Goal: Task Accomplishment & Management: Use online tool/utility

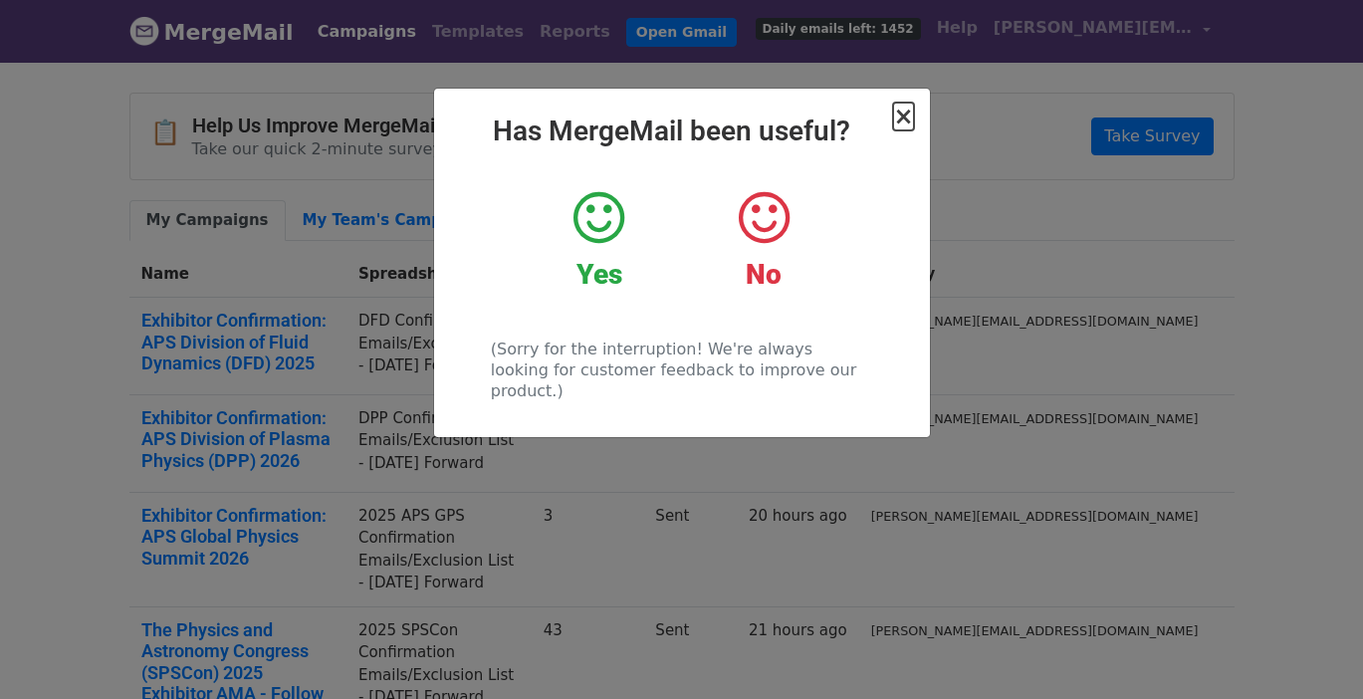
click at [903, 120] on span "×" at bounding box center [903, 117] width 20 height 28
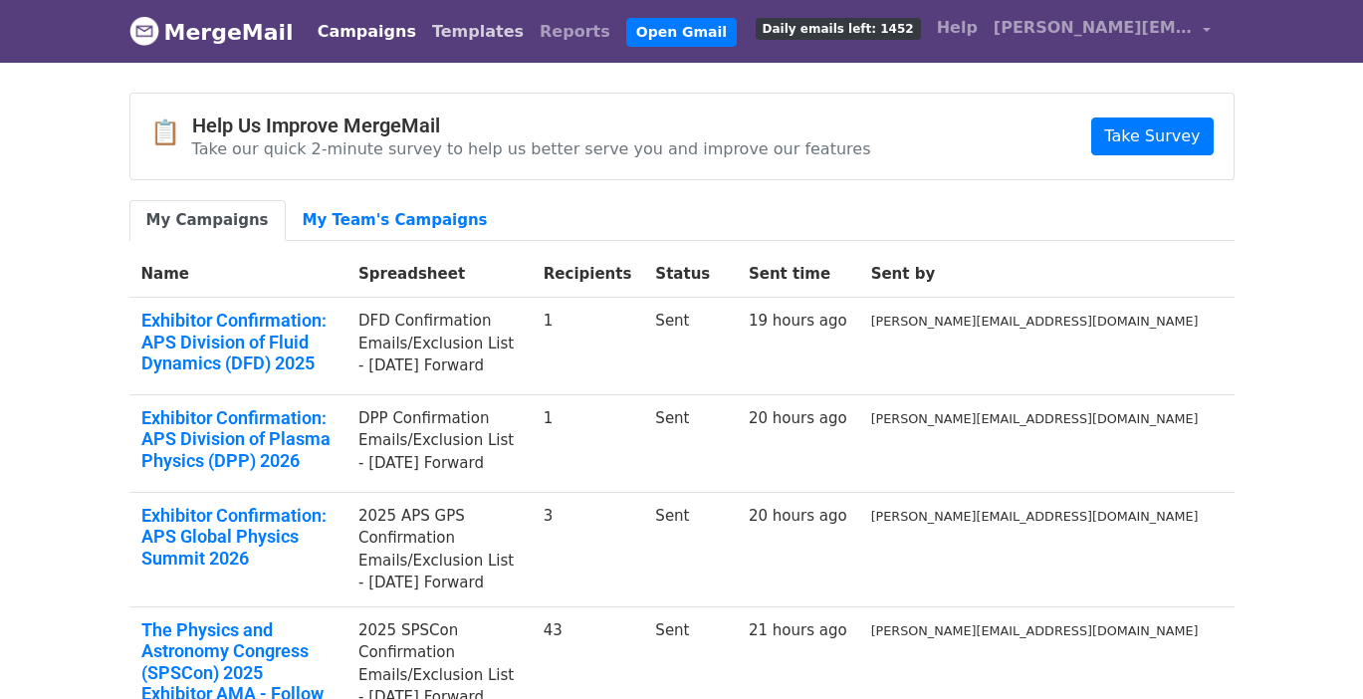
click at [424, 33] on link "Templates" at bounding box center [478, 32] width 108 height 40
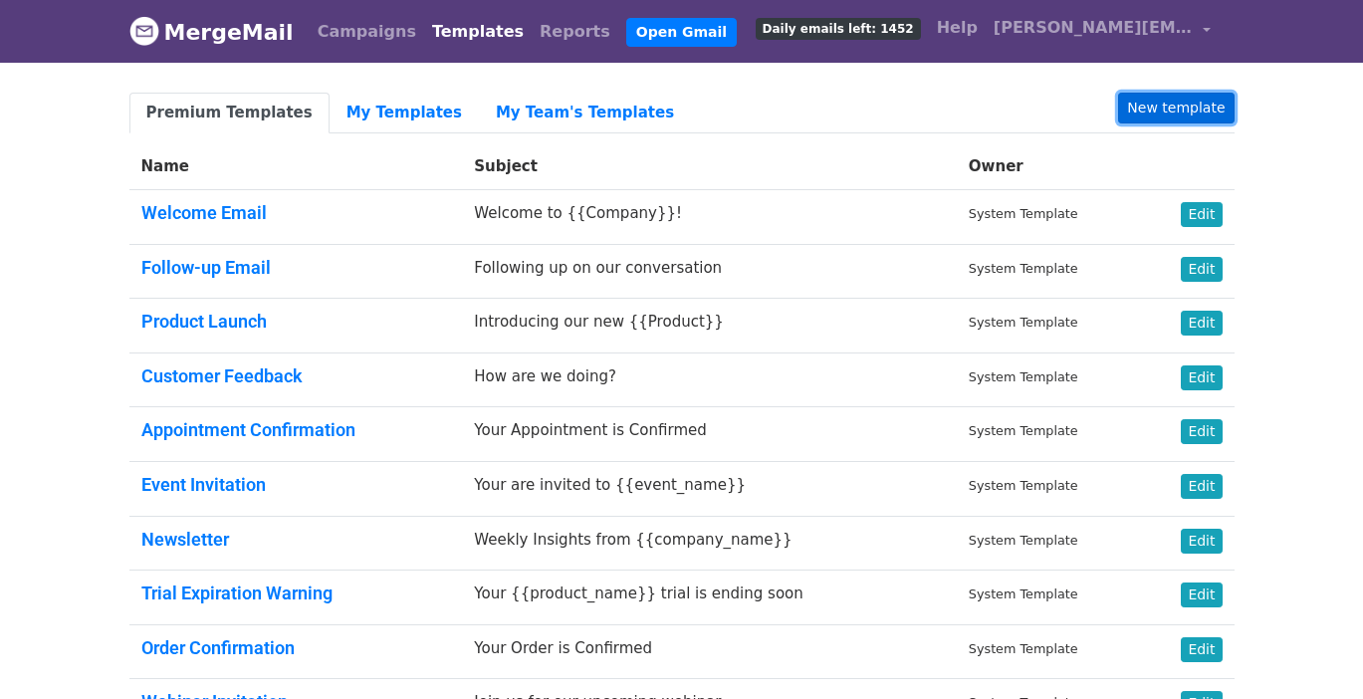
click at [1195, 111] on link "New template" at bounding box center [1176, 108] width 116 height 31
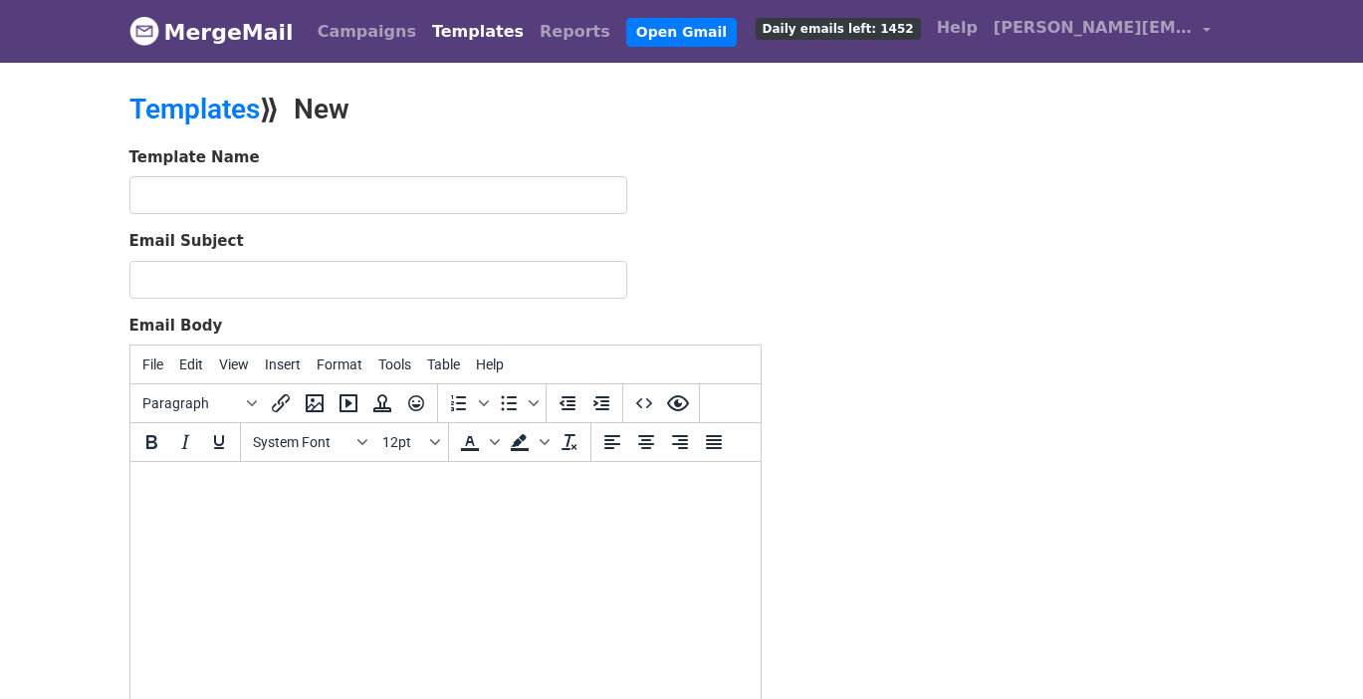
click at [255, 472] on html at bounding box center [444, 489] width 630 height 54
paste body
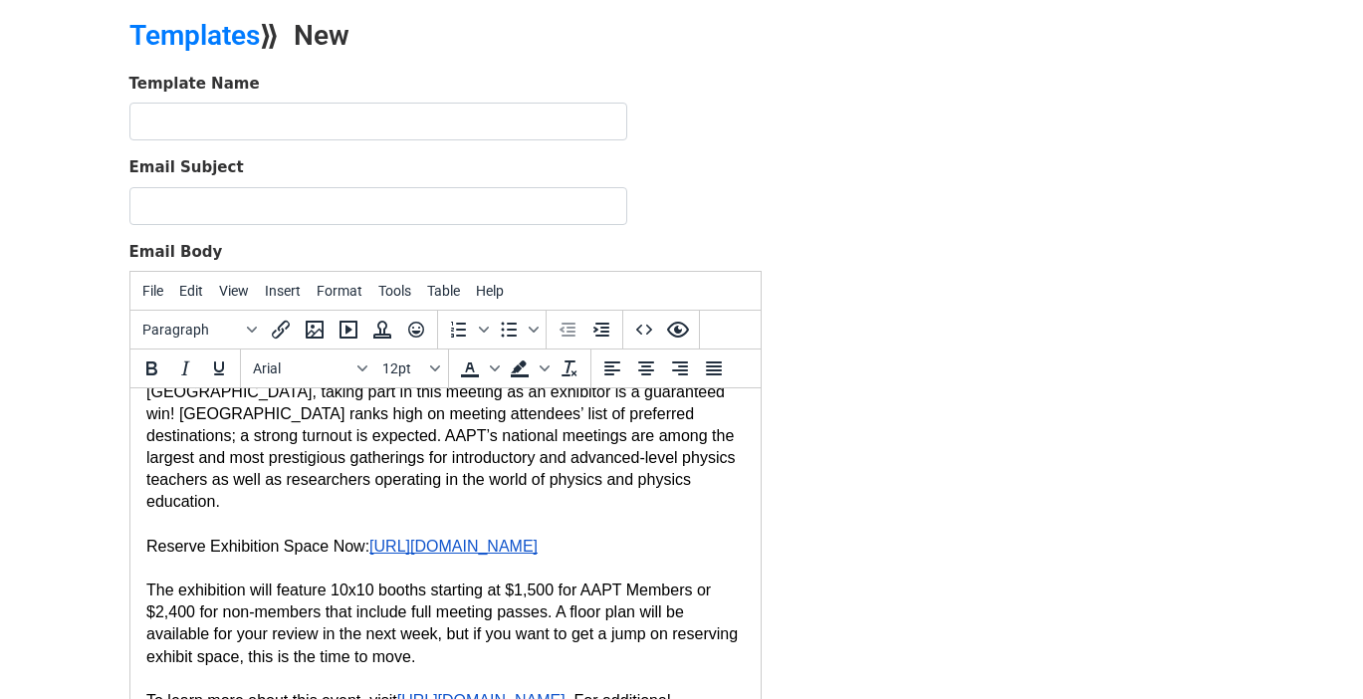
scroll to position [391, 0]
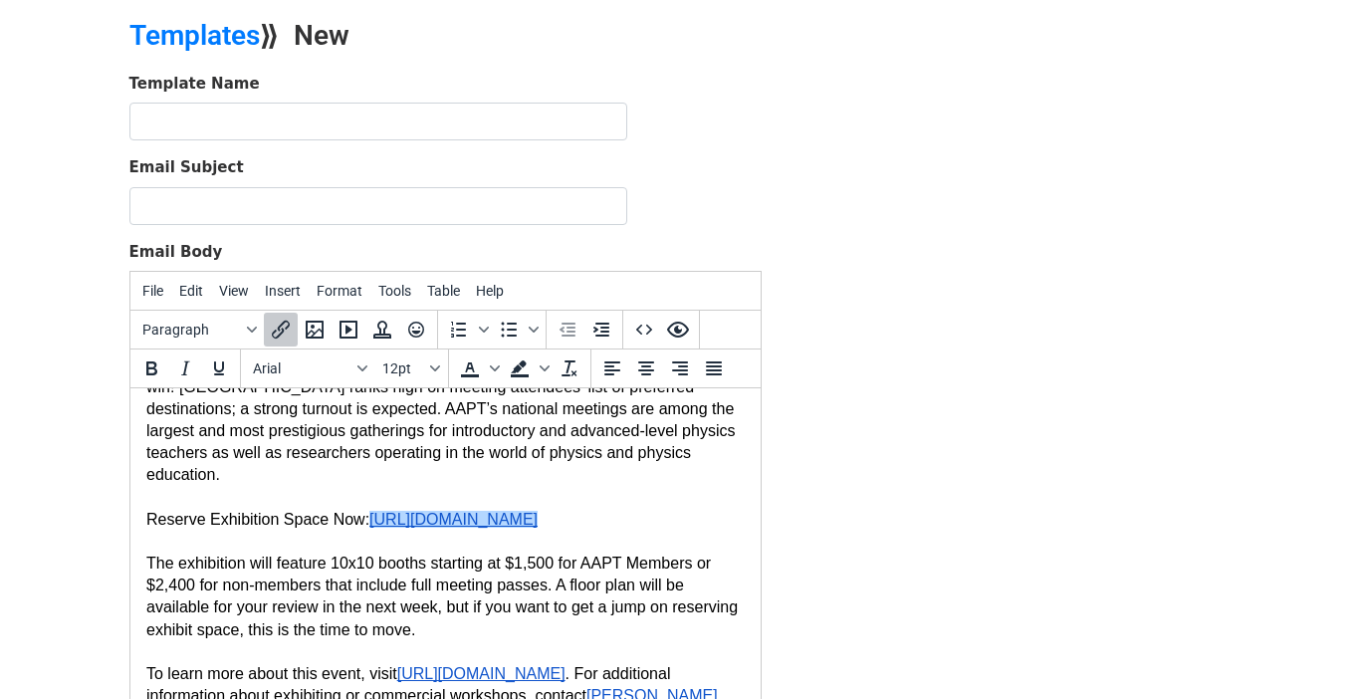
drag, startPoint x: 527, startPoint y: 594, endPoint x: 374, endPoint y: 500, distance: 178.8
click at [374, 509] on p "Reserve Exhibition Space Now: https://my.aps.org/NC__Login?startURL=%2Fexhibito…" at bounding box center [444, 520] width 599 height 22
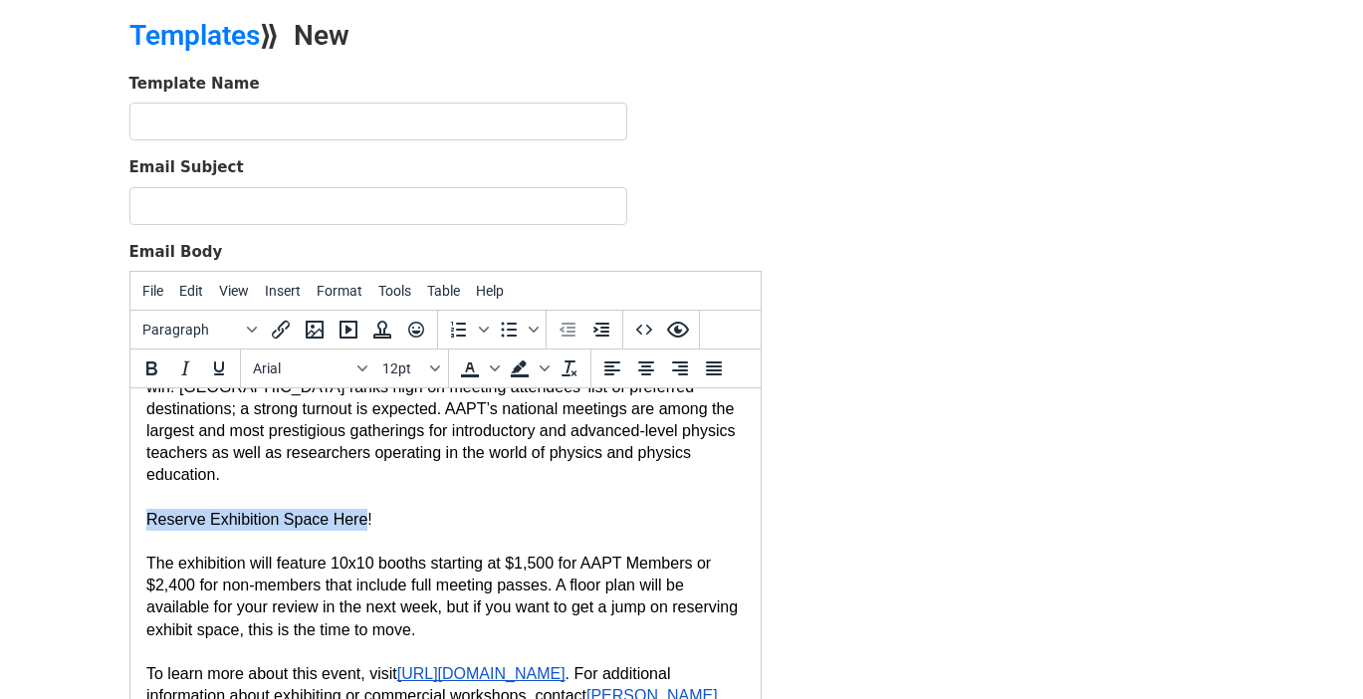
drag, startPoint x: 146, startPoint y: 502, endPoint x: 366, endPoint y: 498, distance: 219.1
click at [366, 511] on span "Reserve Exhibition Space Here!" at bounding box center [258, 519] width 226 height 17
click at [280, 335] on icon "Insert/edit link" at bounding box center [281, 330] width 24 height 24
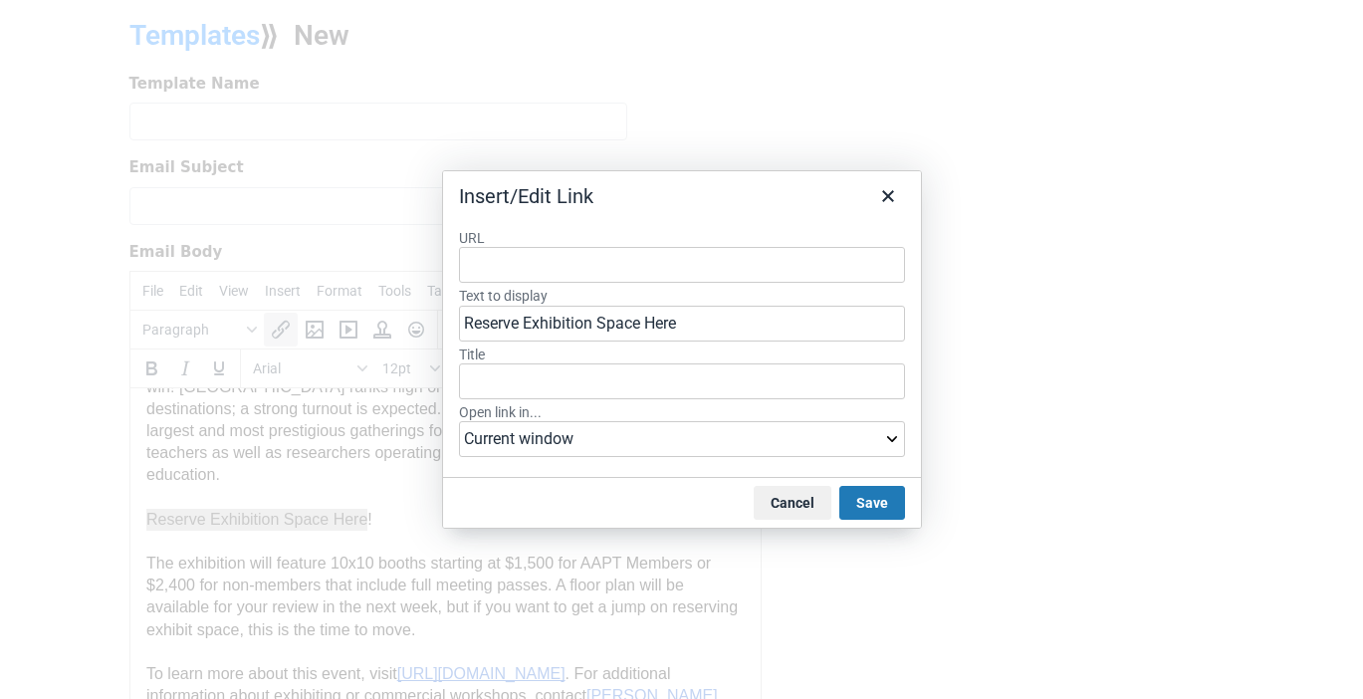
type input "https://my.aps.org/NC__Login?startURL=%2Fexhibitor_reservation%3F_gl%3D1*16df25…"
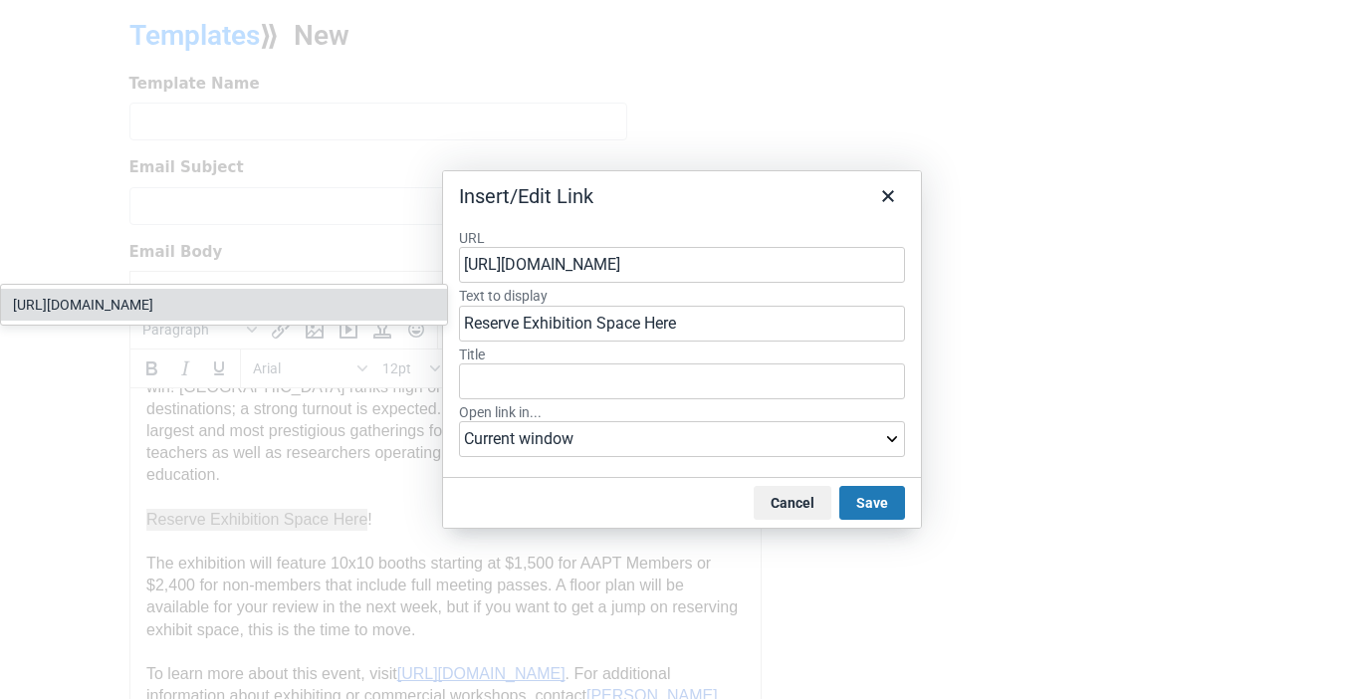
click at [318, 317] on div "https://my.aps.org/NC__Login?startURL=%2Fexhibitor_reservation%3F_gl%3D1*16df25…" at bounding box center [226, 305] width 426 height 24
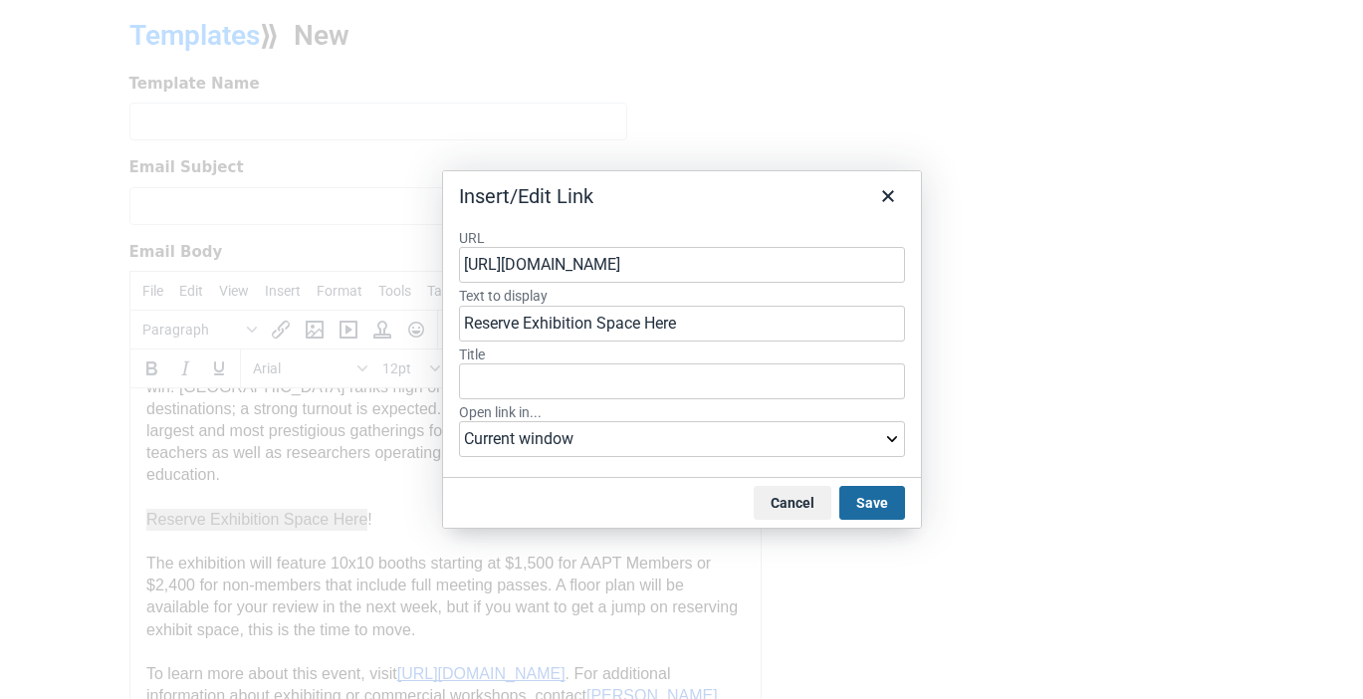
click at [883, 501] on button "Save" at bounding box center [873, 503] width 66 height 34
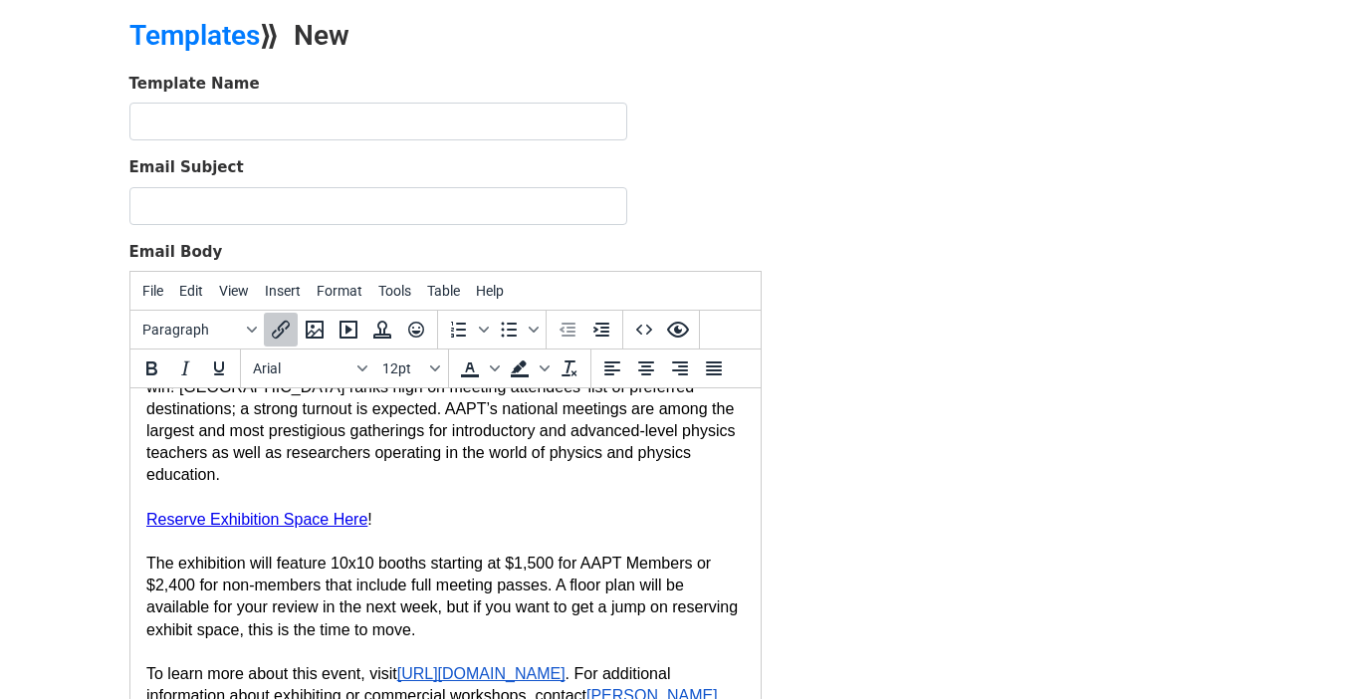
click at [591, 574] on span "The exhibition will feature 10x10 booths starting at $1,500 for AAPT Members or…" at bounding box center [443, 596] width 597 height 83
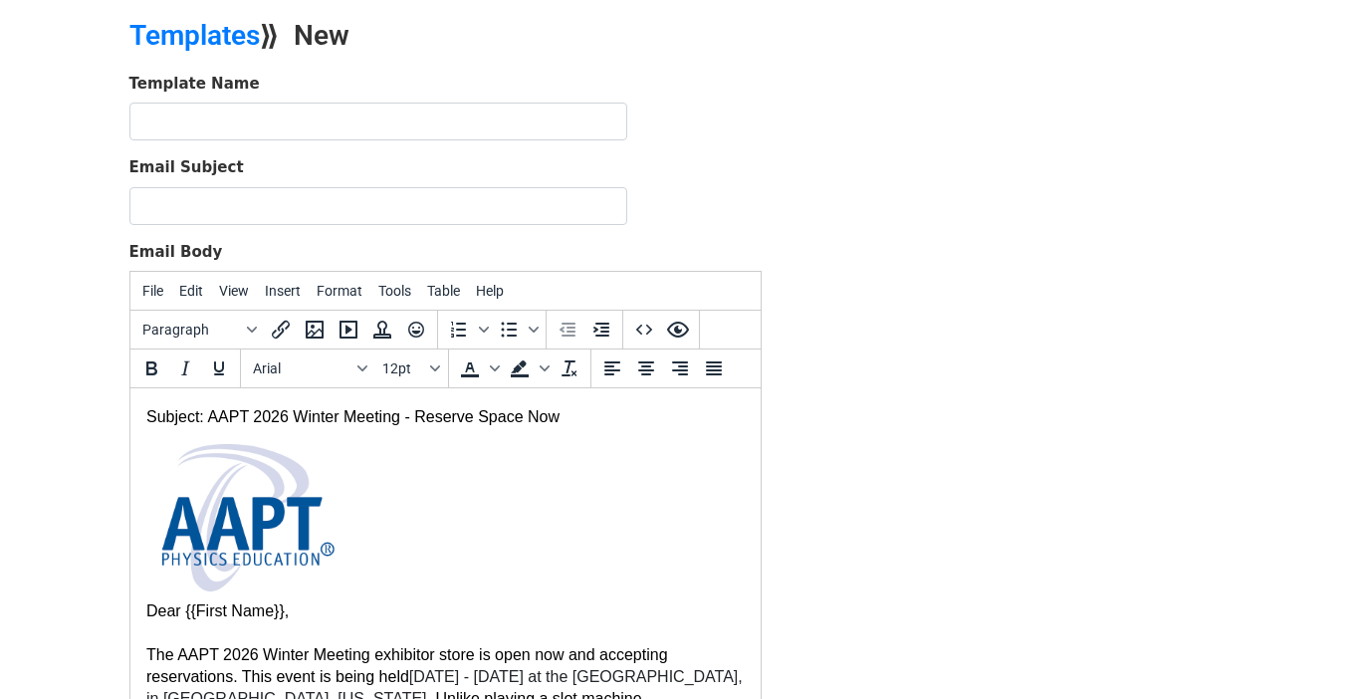
scroll to position [0, 0]
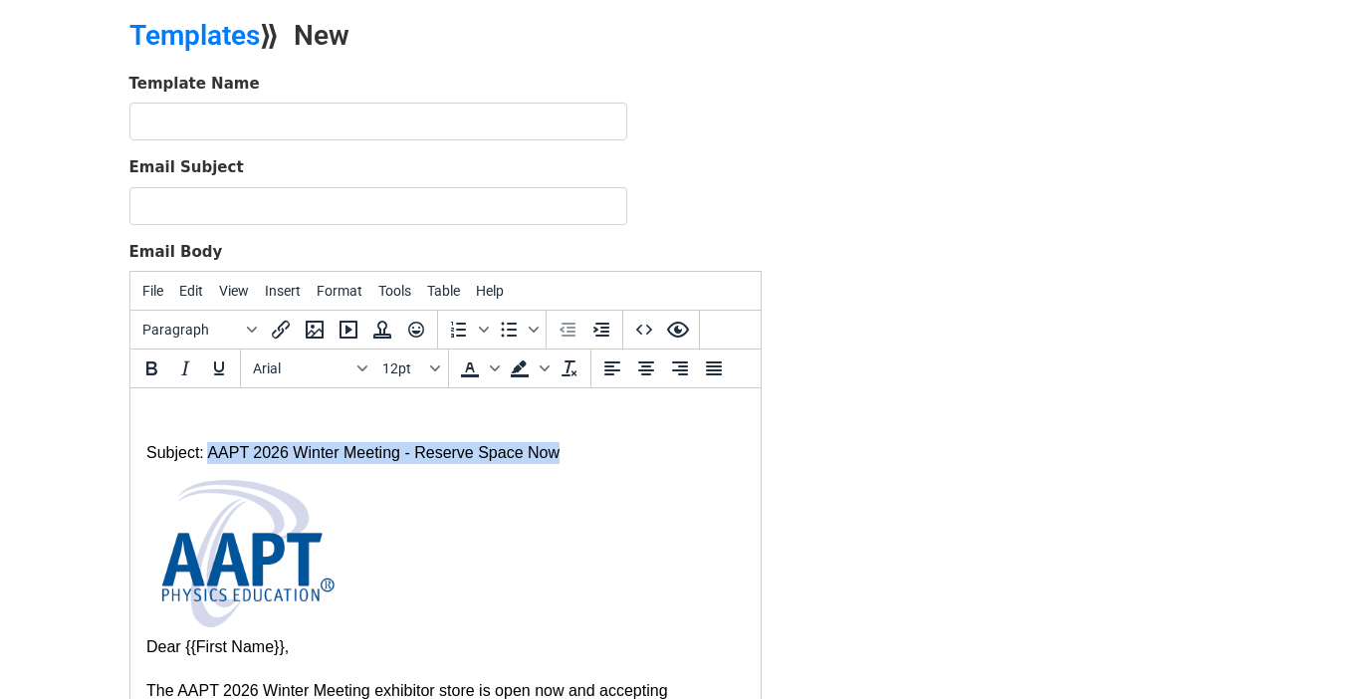
drag, startPoint x: 573, startPoint y: 458, endPoint x: 206, endPoint y: 447, distance: 366.7
click at [206, 447] on p "Subject: AAPT 2026 Winter Meeting - Reserve Space Now" at bounding box center [444, 453] width 599 height 22
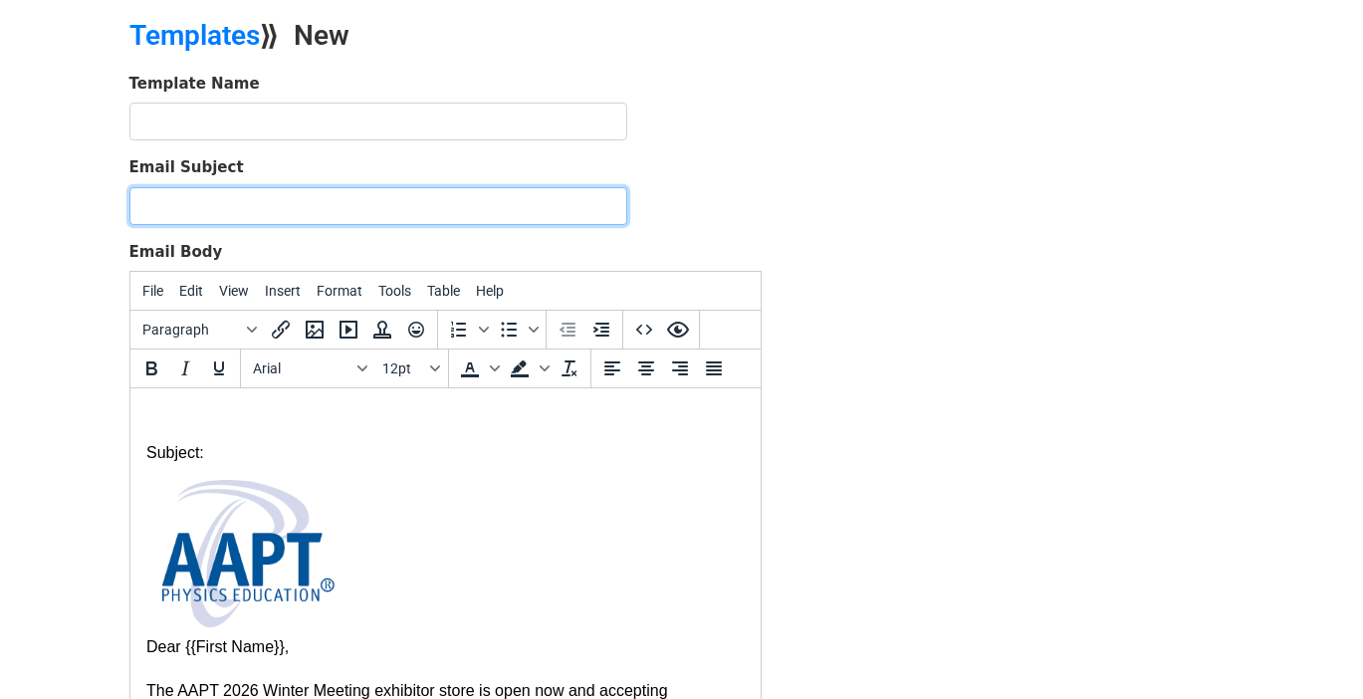
click at [226, 202] on input "Email Subject" at bounding box center [378, 206] width 498 height 38
type input "AAPT 2026 Winter Meeting - Reserve Space Now"
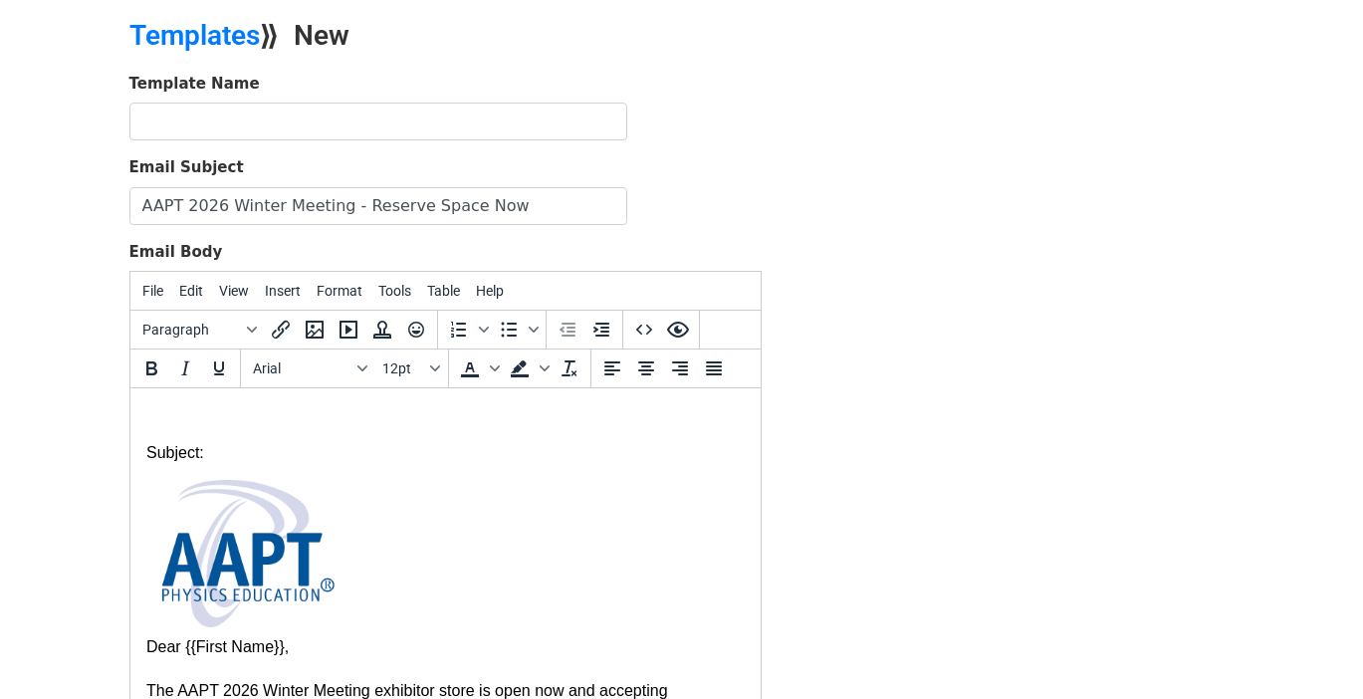
drag, startPoint x: 296, startPoint y: 459, endPoint x: 71, endPoint y: 409, distance: 230.5
click at [181, 462] on p at bounding box center [444, 453] width 599 height 22
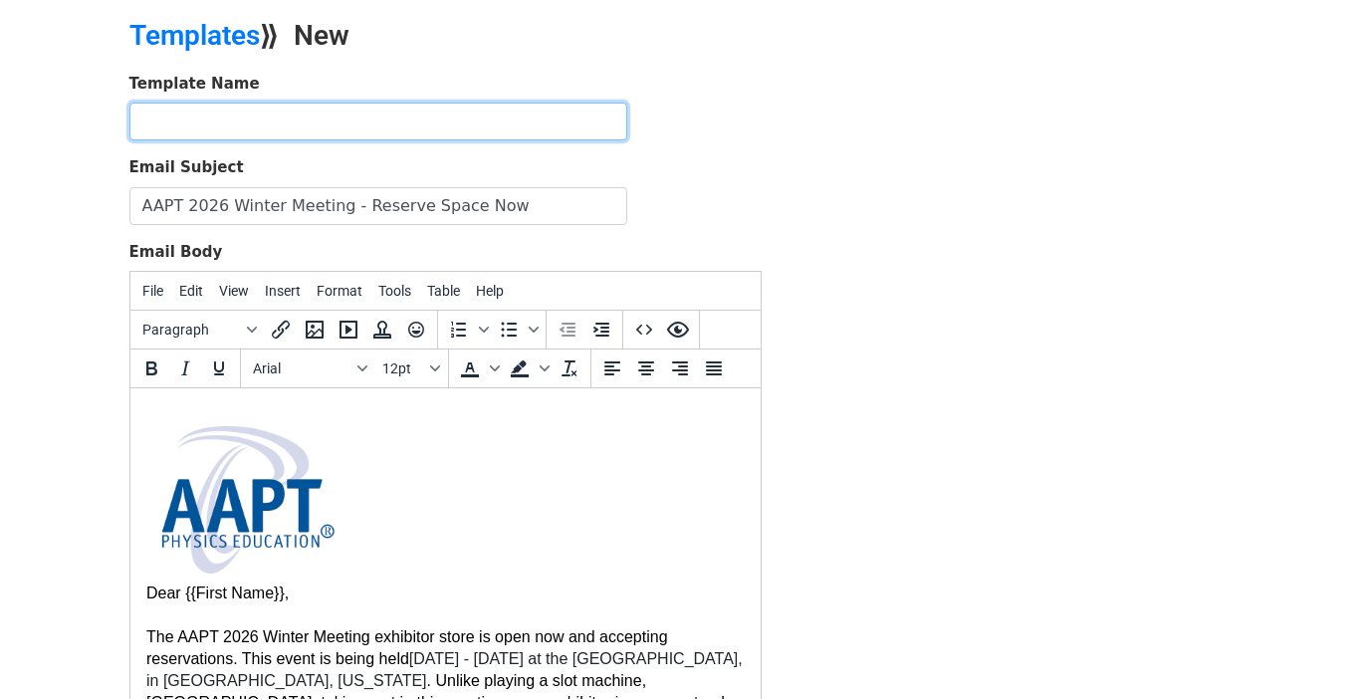
click at [277, 114] on input "text" at bounding box center [378, 122] width 498 height 38
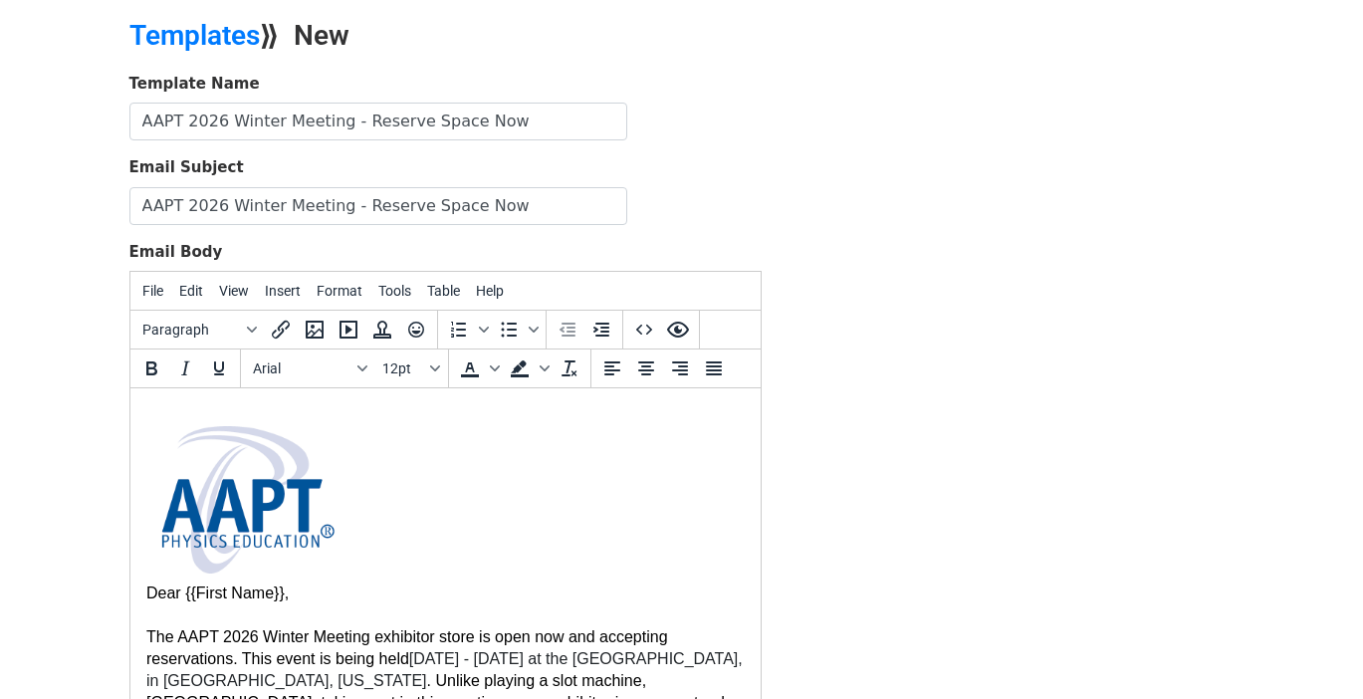
click at [840, 195] on div "Template Name AAPT 2026 Winter Meeting - Reserve Space Now Email Subject AAPT 2…" at bounding box center [682, 423] width 1135 height 701
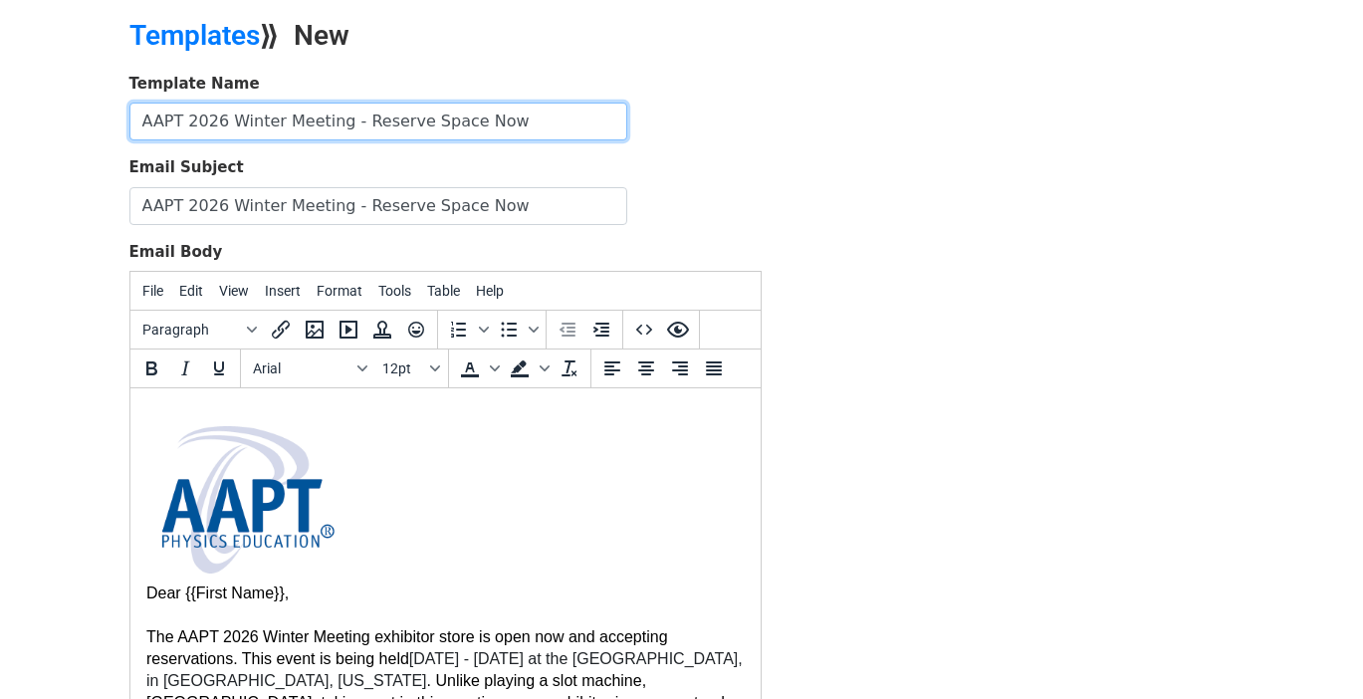
drag, startPoint x: 509, startPoint y: 119, endPoint x: 339, endPoint y: 117, distance: 170.3
click at [339, 117] on input "AAPT 2026 Winter Meeting - Reserve Space Now" at bounding box center [378, 122] width 498 height 38
paste input "- Reserve Space Now"
type input "AAPT 2026 Winter Meeting - Reserve Space Now"
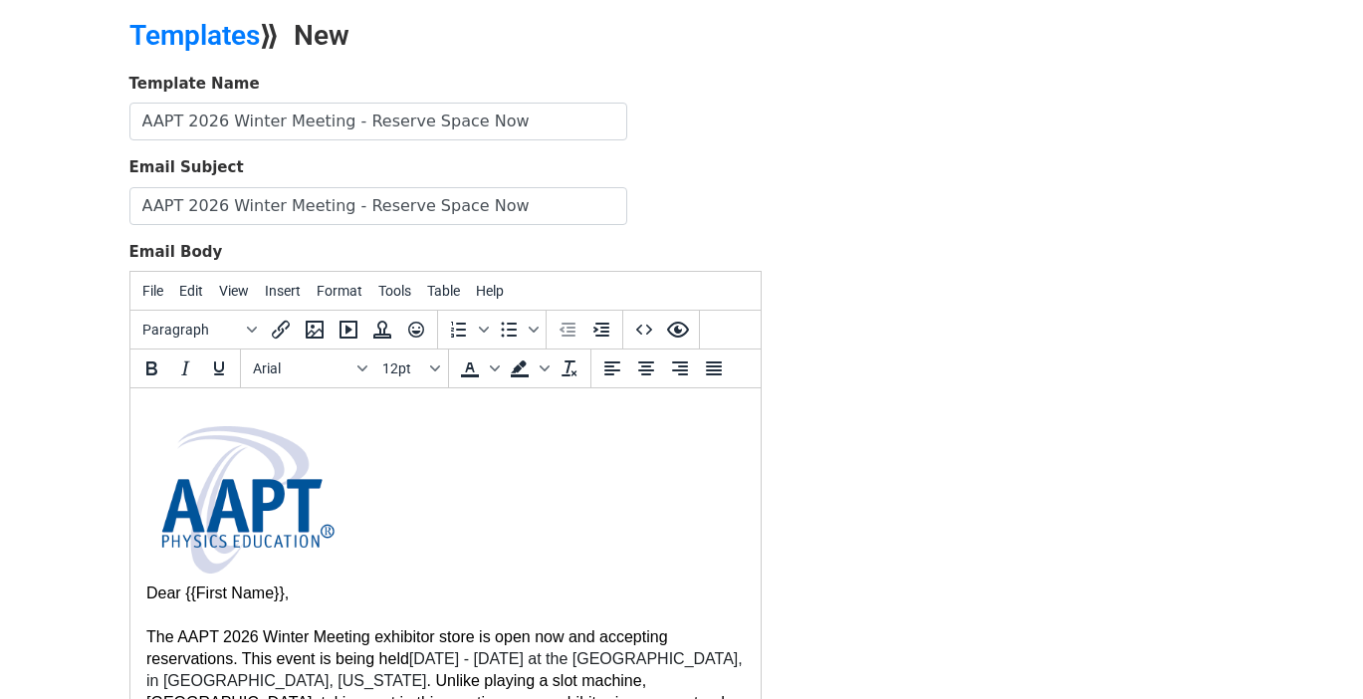
click at [898, 440] on div "Template Name AAPT 2026 Winter Meeting - Reserve Space Now Email Subject AAPT 2…" at bounding box center [682, 423] width 1135 height 701
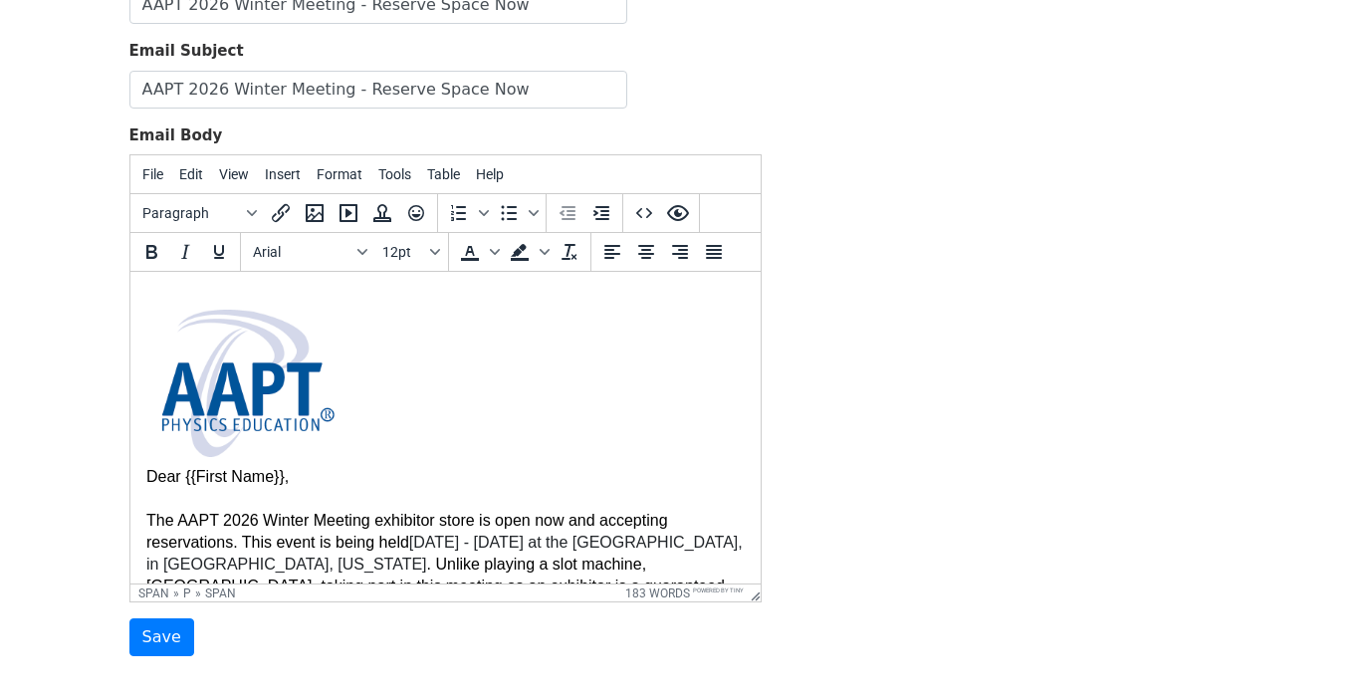
scroll to position [308, 0]
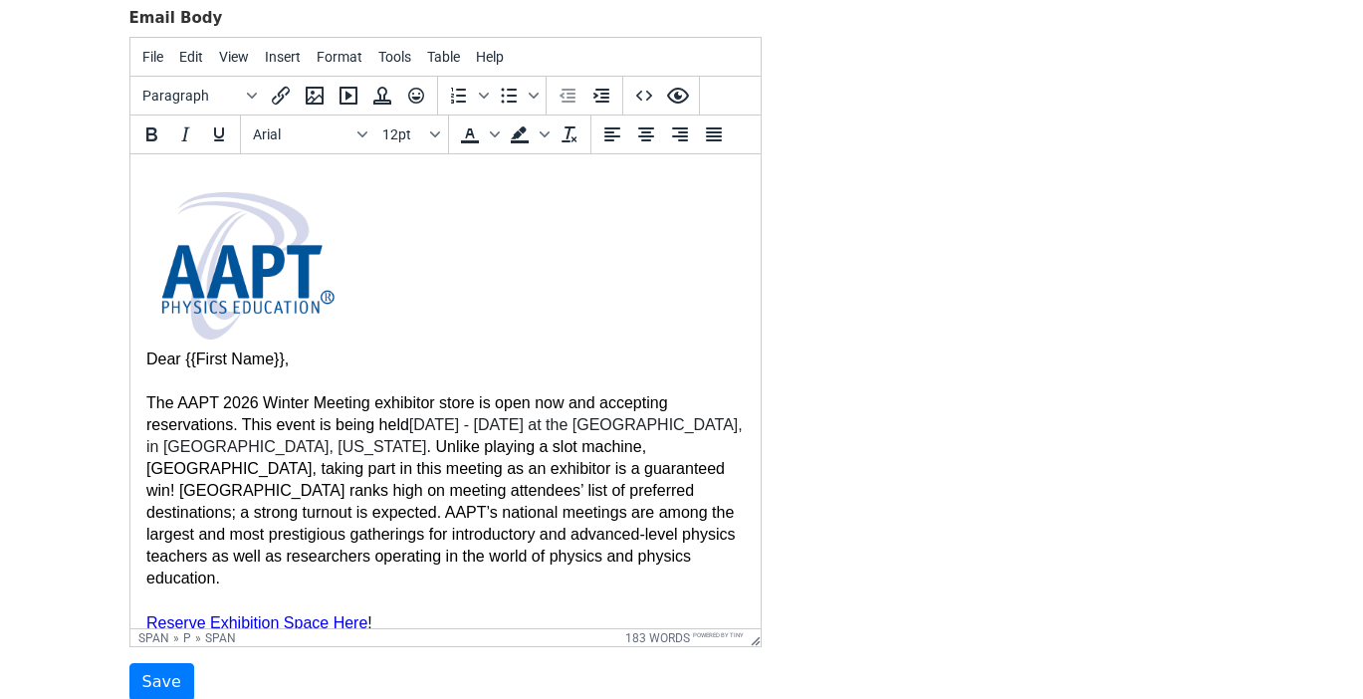
drag, startPoint x: 754, startPoint y: 475, endPoint x: 759, endPoint y: 681, distance: 206.2
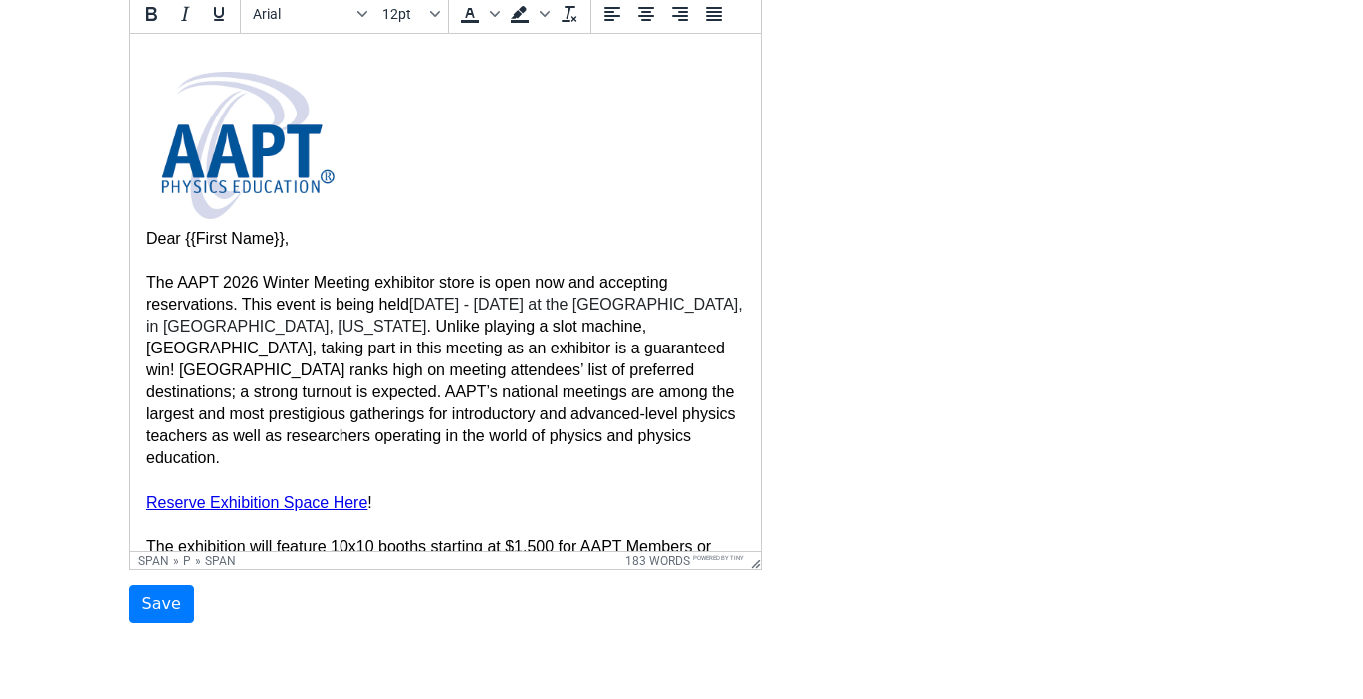
scroll to position [436, 0]
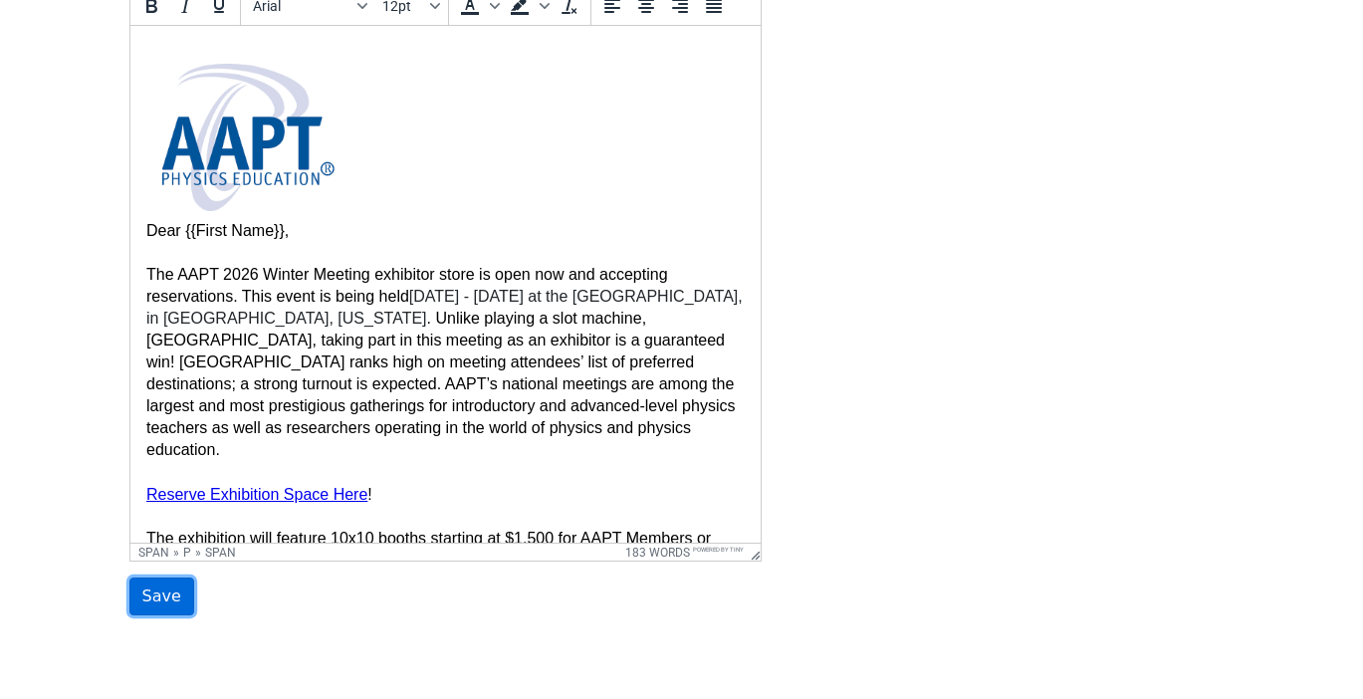
click at [145, 589] on input "Save" at bounding box center [161, 597] width 65 height 38
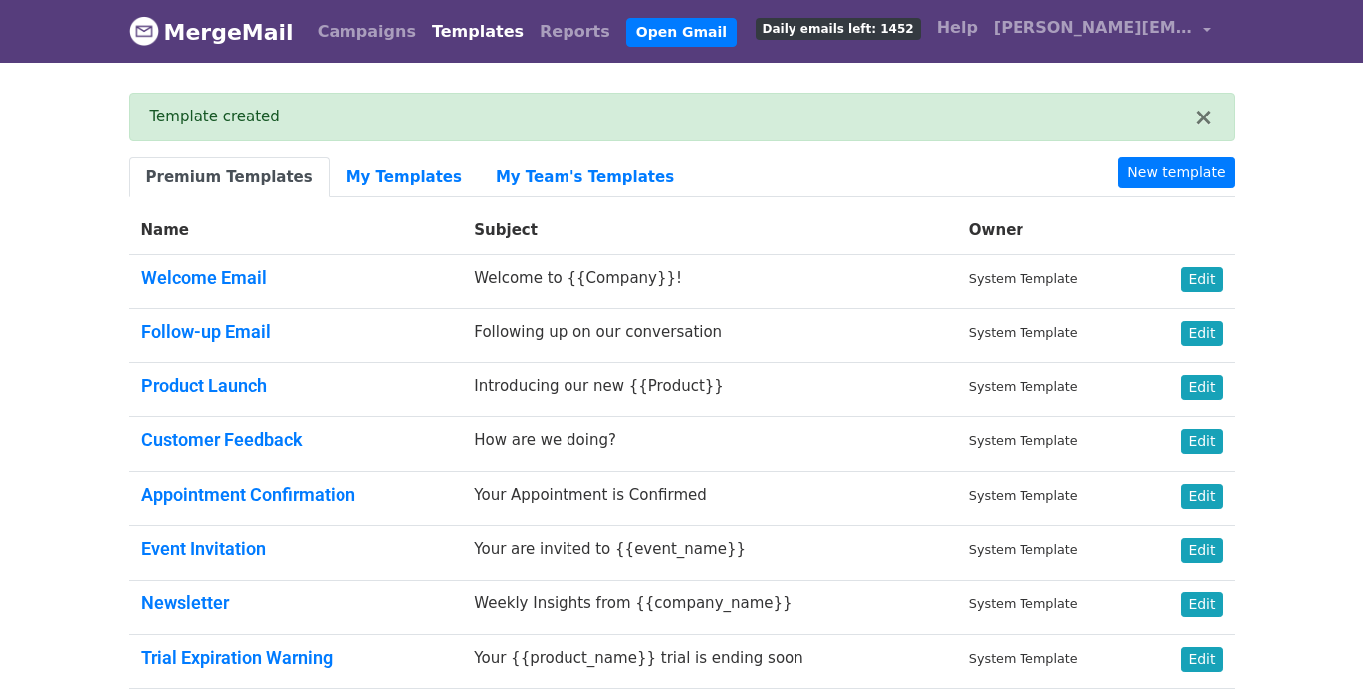
click at [1321, 199] on body "MergeMail Campaigns Templates Reports Open Gmail Daily emails left: 1452 Help b…" at bounding box center [681, 446] width 1363 height 892
click at [56, 152] on body "MergeMail Campaigns Templates Reports Open Gmail Daily emails left: 1452 Help b…" at bounding box center [679, 446] width 1358 height 892
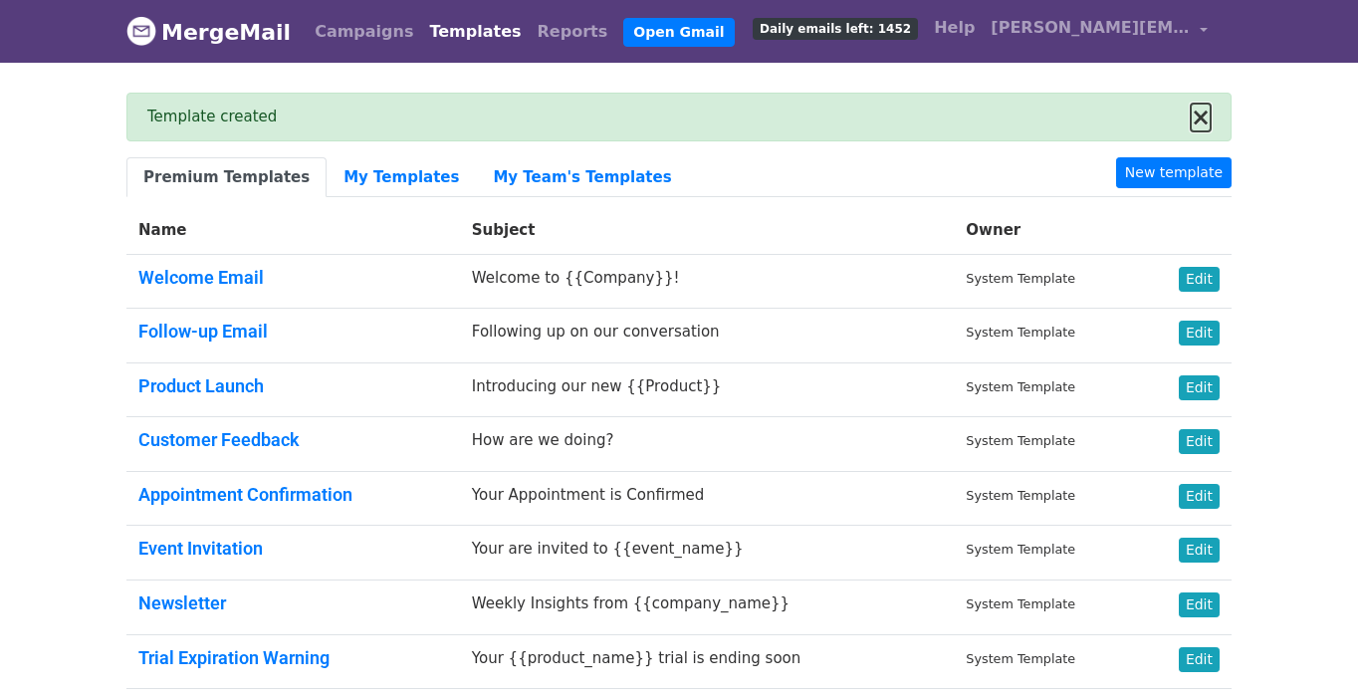
click at [1202, 118] on button "×" at bounding box center [1201, 118] width 20 height 24
click at [1202, 157] on link "New template" at bounding box center [1174, 172] width 116 height 31
